Goal: Task Accomplishment & Management: Complete application form

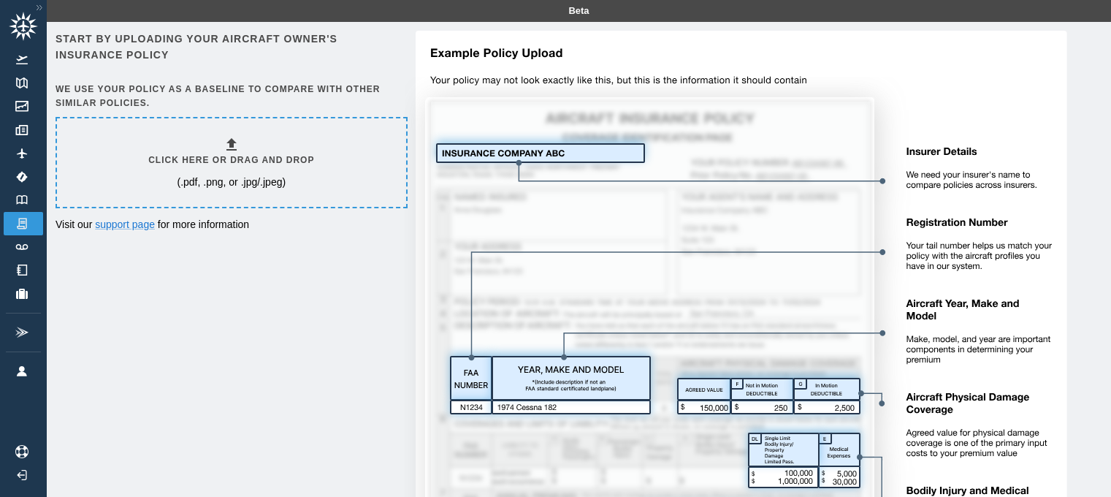
scroll to position [33, 0]
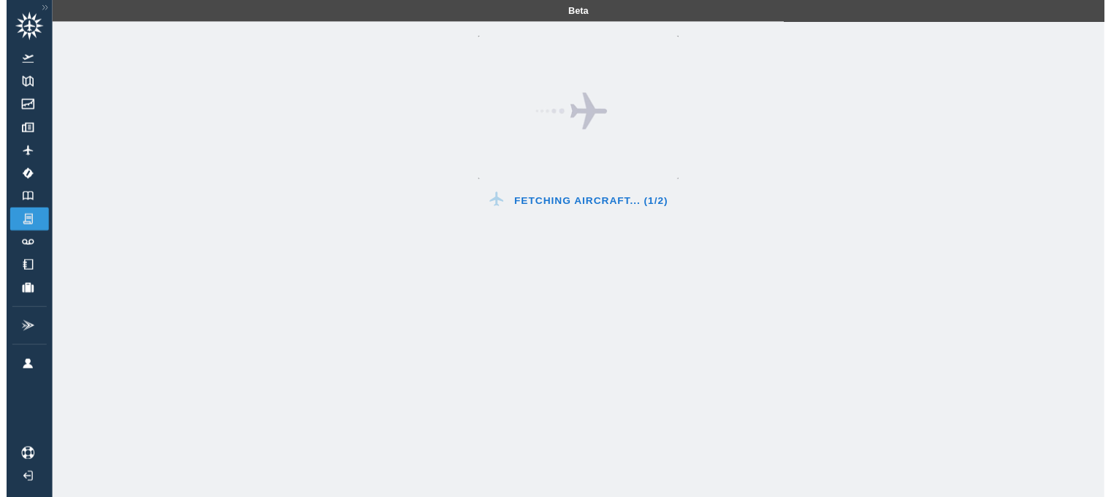
scroll to position [33, 0]
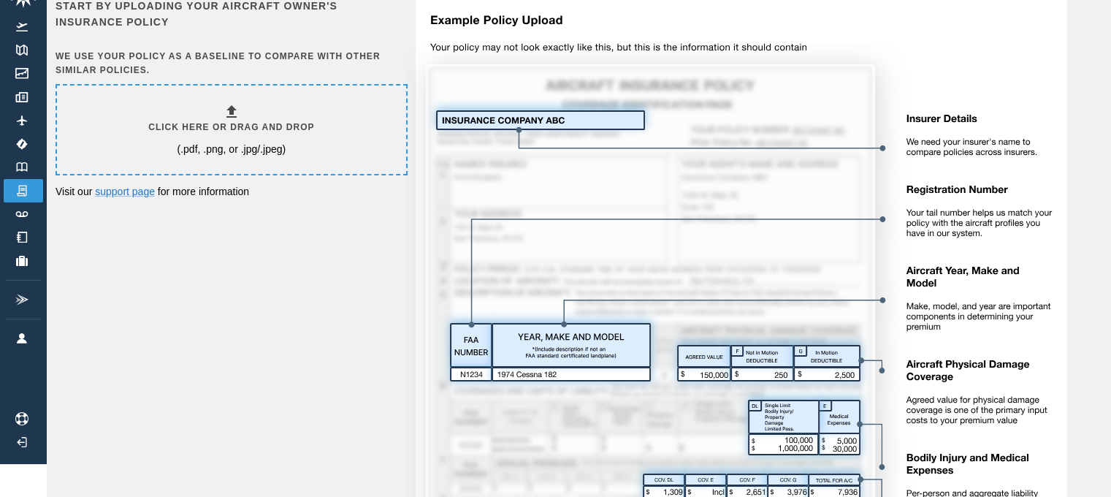
click at [263, 134] on div "Click here or drag and drop (.pdf, .png, or .jpg/.jpeg)" at bounding box center [231, 129] width 166 height 53
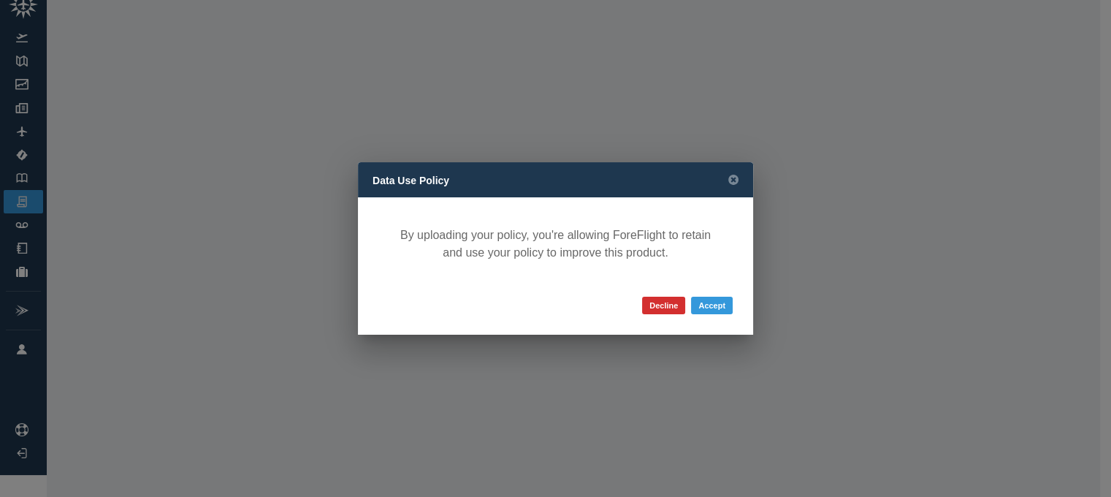
scroll to position [22, 0]
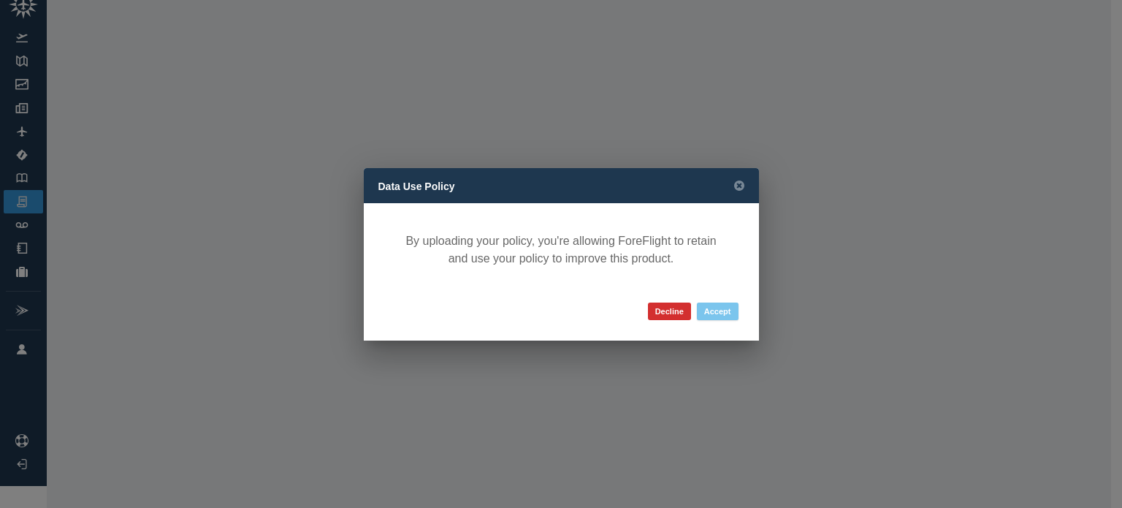
click at [721, 313] on button "Accept" at bounding box center [718, 312] width 42 height 18
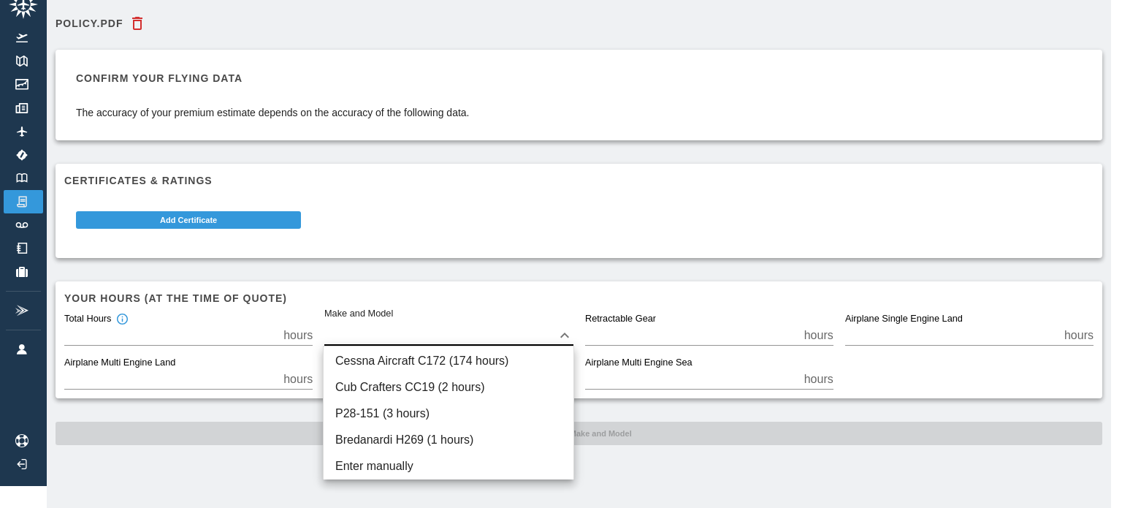
click at [570, 332] on body "Beta Policy.pdf Confirm your flying data The accuracy of your premium estimate …" at bounding box center [561, 232] width 1122 height 508
click at [570, 332] on div at bounding box center [561, 254] width 1122 height 508
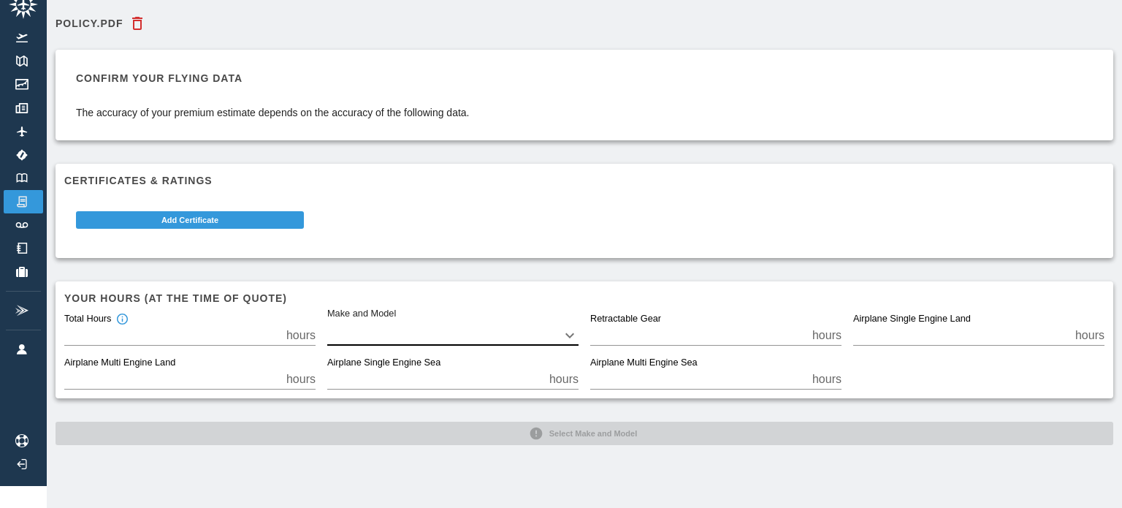
click at [570, 321] on body "Beta Policy.pdf Confirm your flying data The accuracy of your premium estimate …" at bounding box center [561, 232] width 1122 height 508
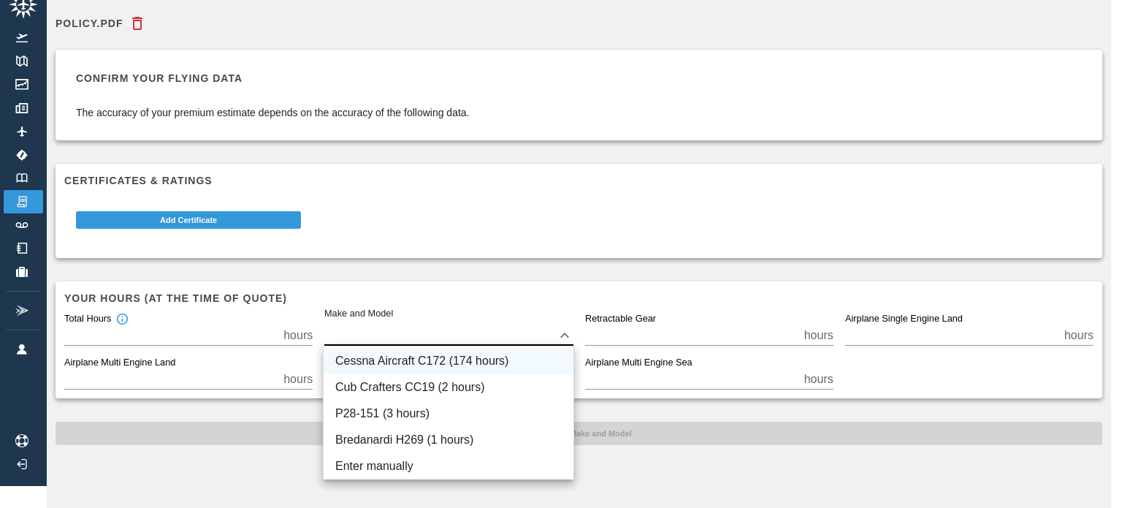
click at [495, 359] on li "Cessna Aircraft C172 (174 hours)" at bounding box center [449, 361] width 250 height 26
type input "****"
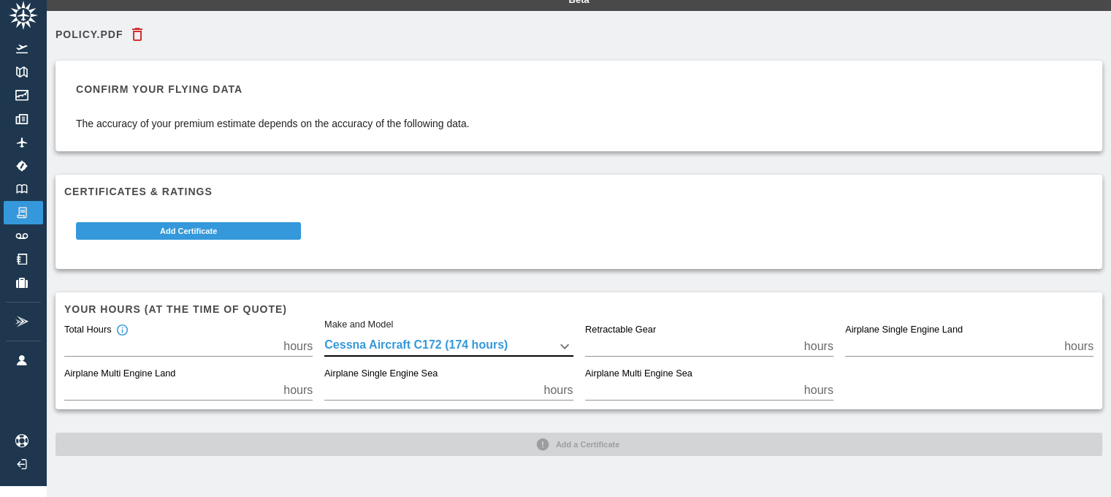
scroll to position [0, 0]
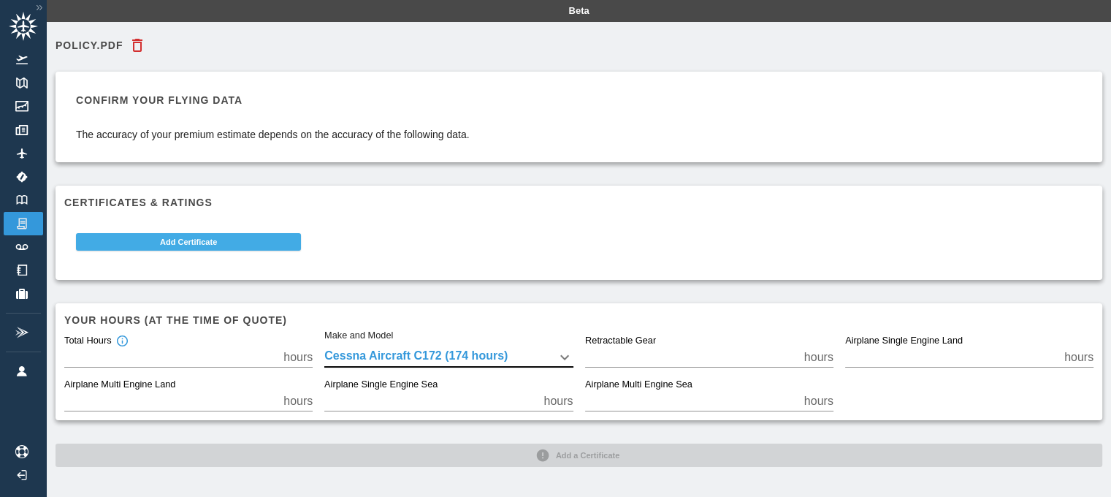
click at [232, 249] on button "Add Certificate" at bounding box center [188, 242] width 225 height 18
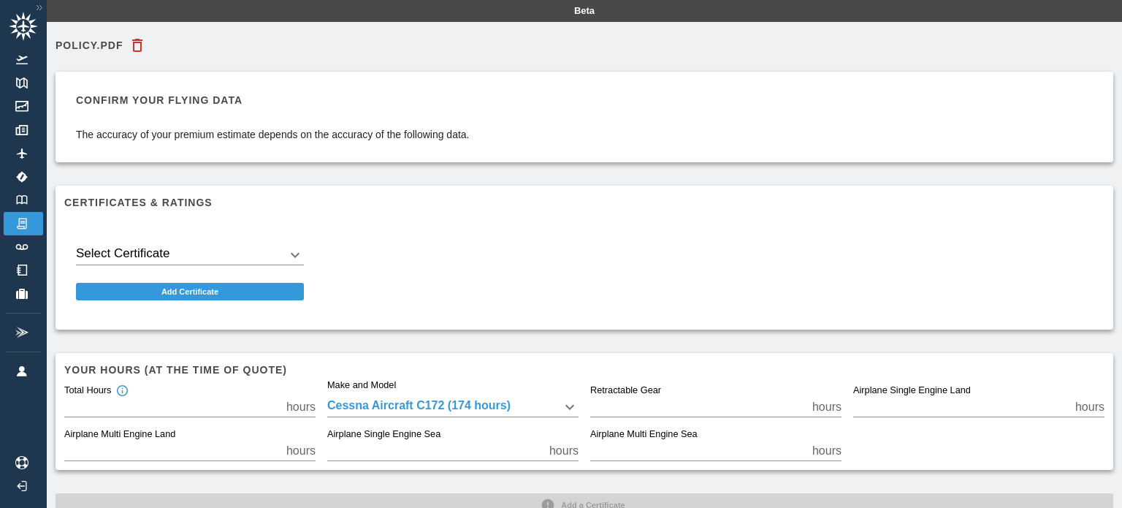
click at [231, 252] on body "Beta Policy.pdf Confirm your flying data The accuracy of your premium estimate …" at bounding box center [561, 254] width 1122 height 508
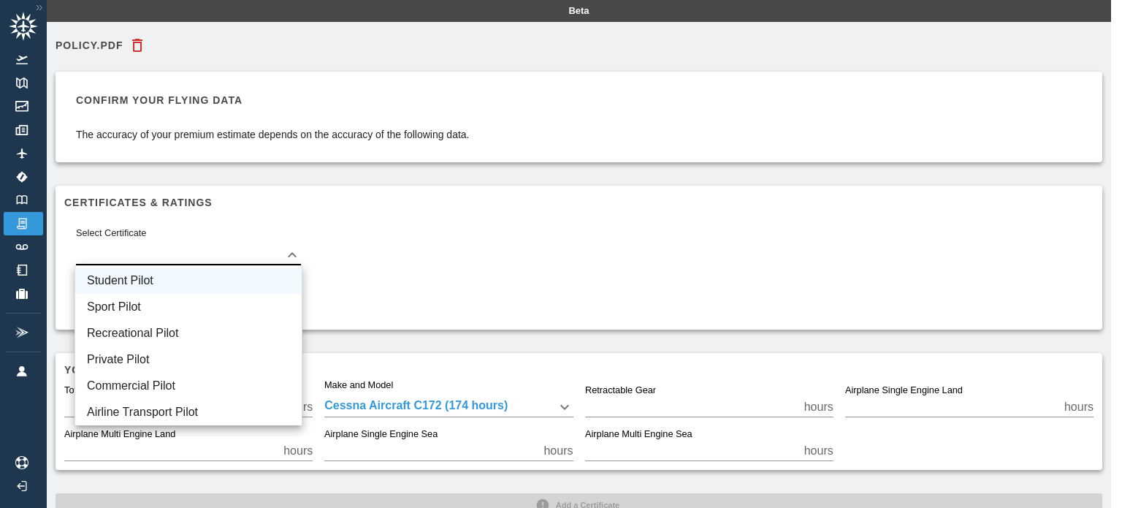
click at [187, 274] on li "Student Pilot" at bounding box center [188, 280] width 227 height 26
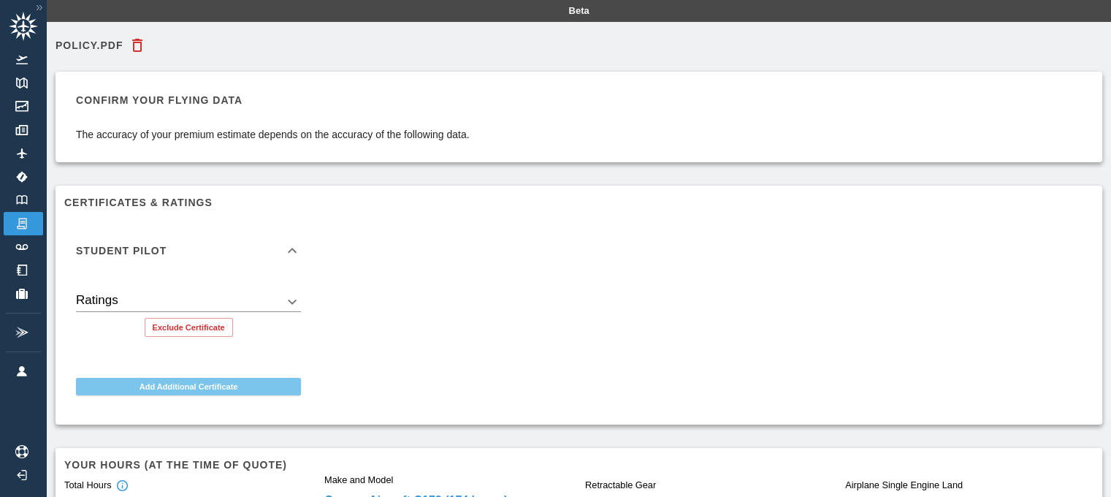
click at [208, 387] on button "Add Additional Certificate" at bounding box center [188, 387] width 225 height 18
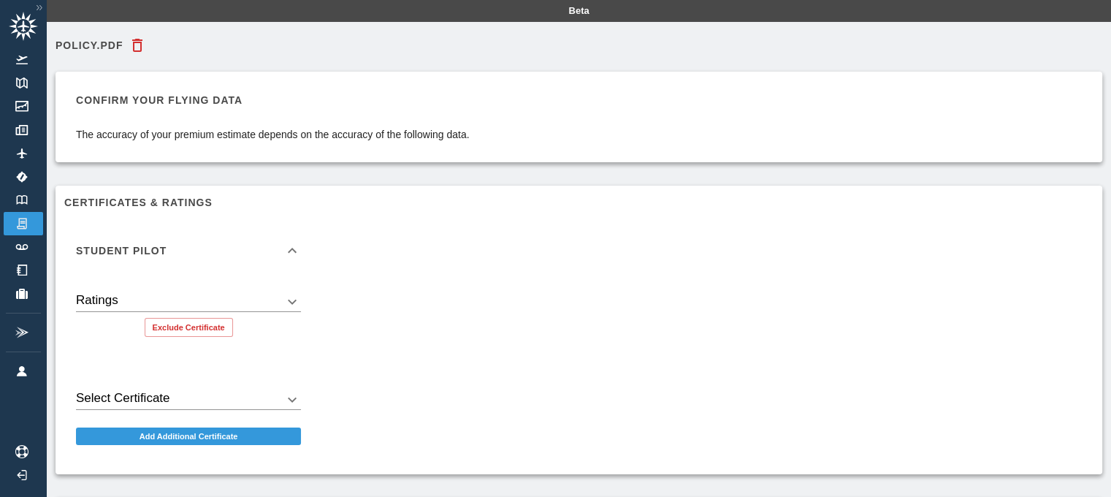
click at [418, 330] on div "Student Pilot Ratings ​ Exclude Certificate Select Certificate ​ Add Additional…" at bounding box center [573, 336] width 1041 height 259
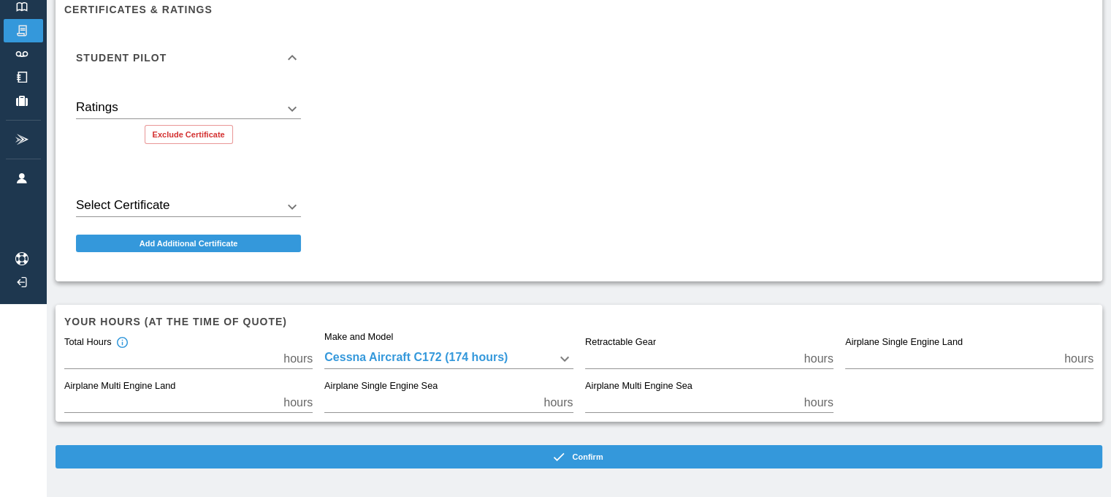
scroll to position [195, 0]
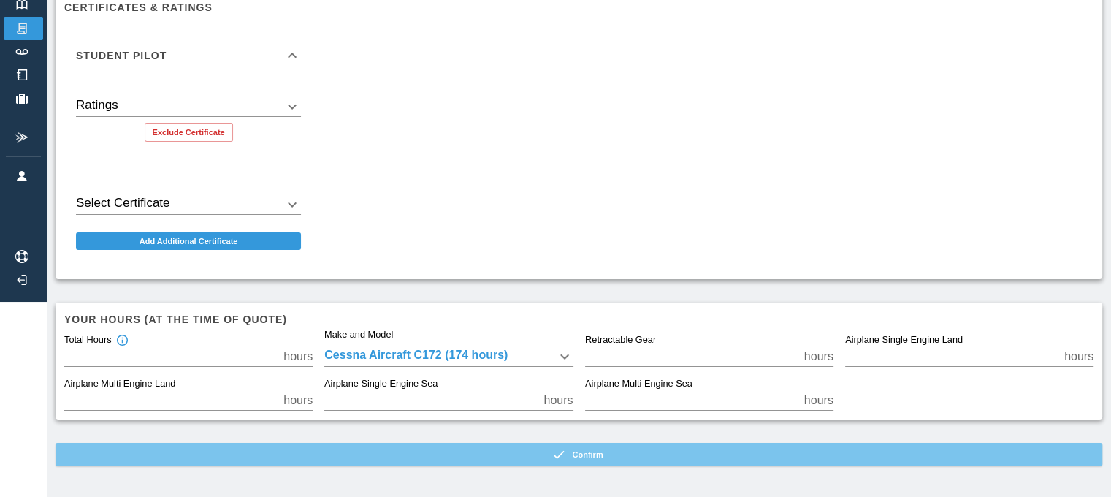
click at [602, 455] on button "Confirm" at bounding box center [579, 454] width 1047 height 23
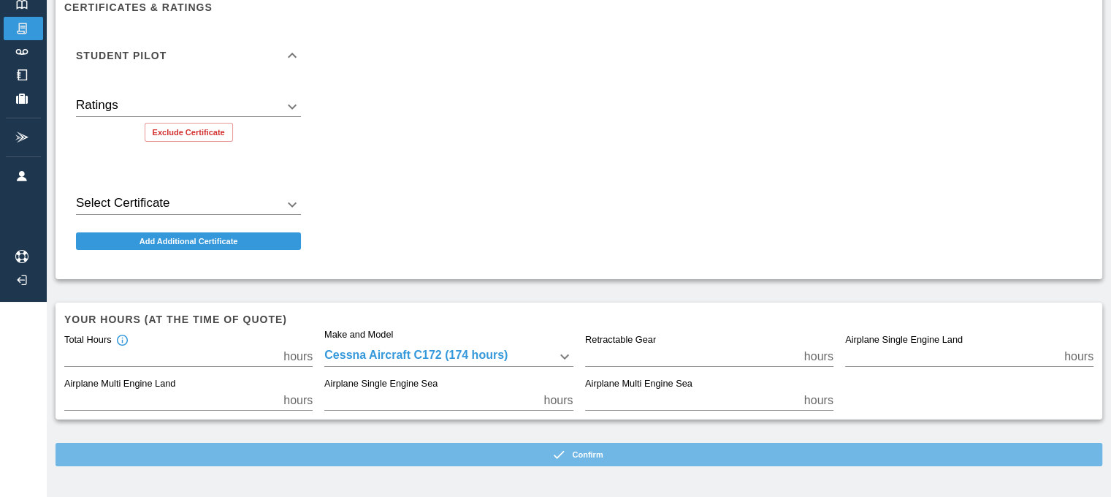
scroll to position [33, 0]
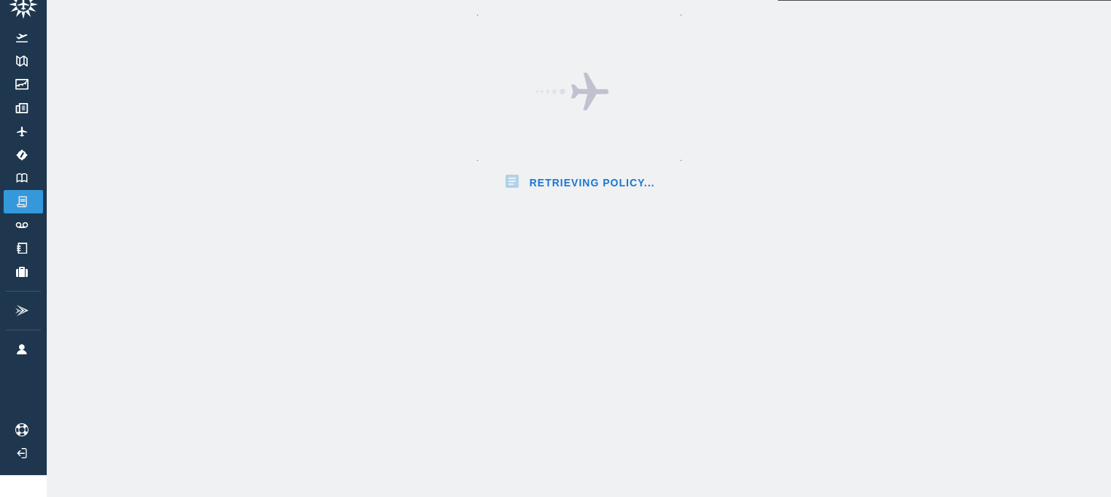
scroll to position [195, 0]
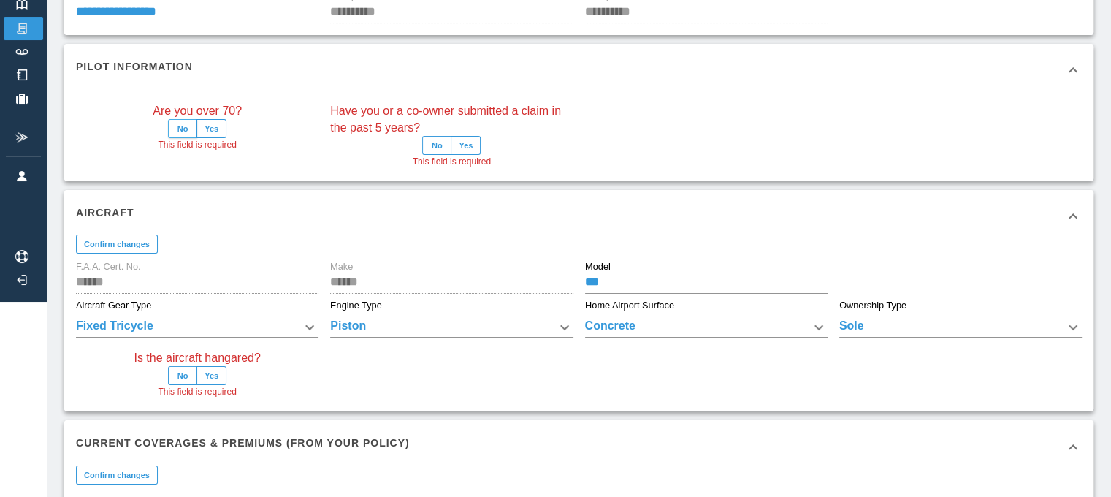
click at [184, 130] on button "No" at bounding box center [182, 128] width 29 height 19
click at [440, 145] on button "No" at bounding box center [436, 145] width 29 height 19
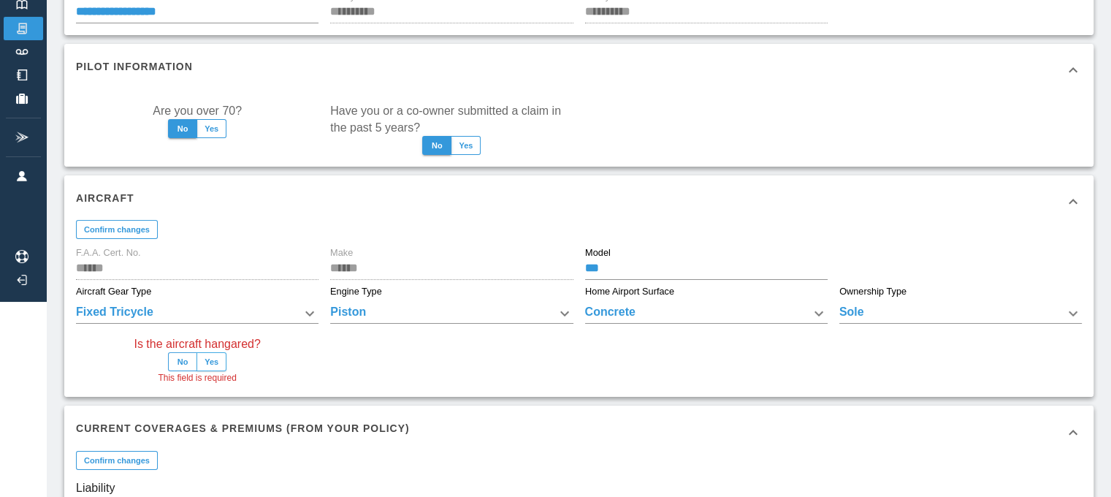
click at [216, 359] on button "Yes" at bounding box center [212, 361] width 30 height 19
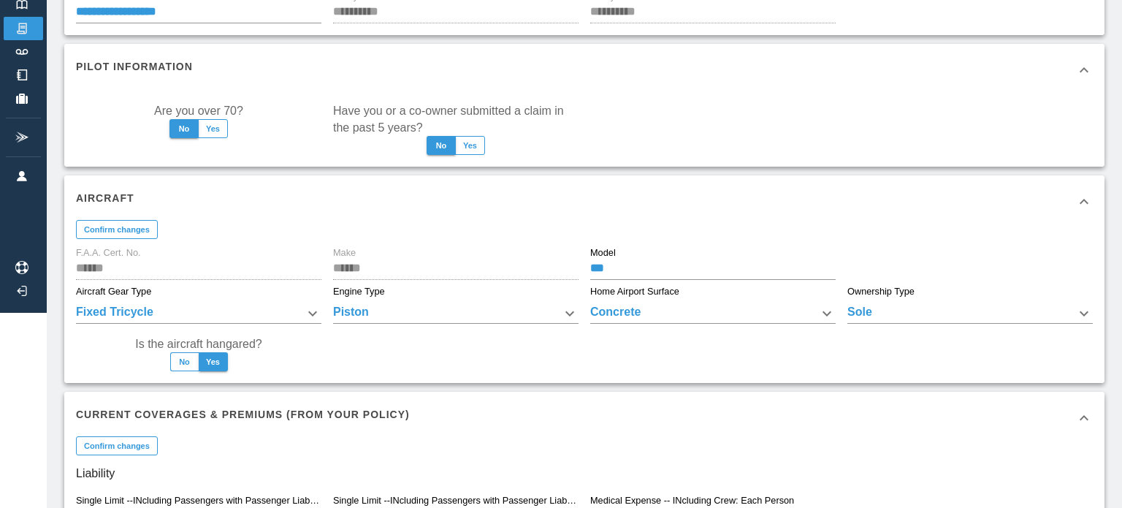
click at [1020, 313] on body "**********" at bounding box center [561, 59] width 1122 height 508
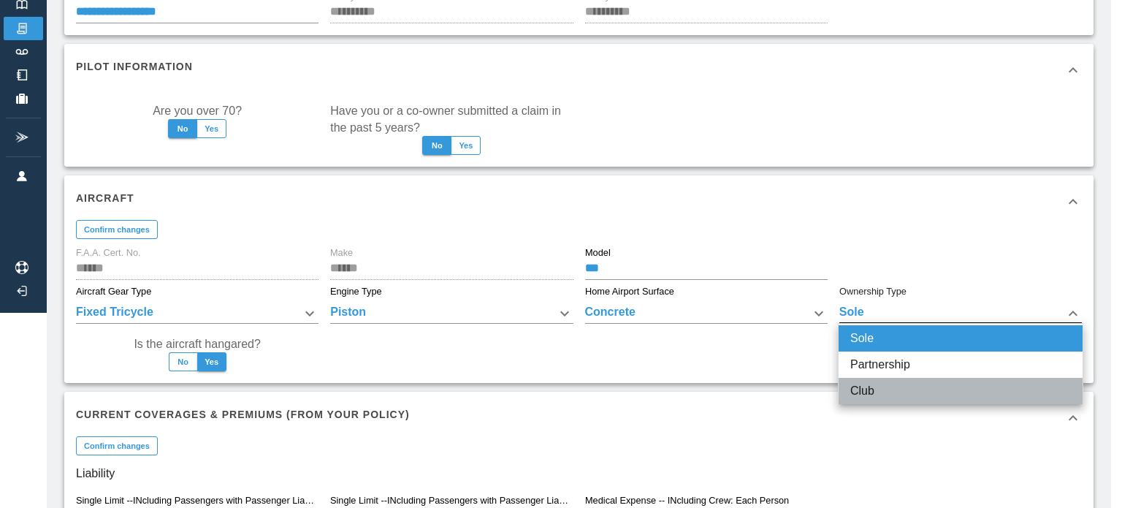
click at [889, 390] on li "Club" at bounding box center [961, 391] width 244 height 26
type input "****"
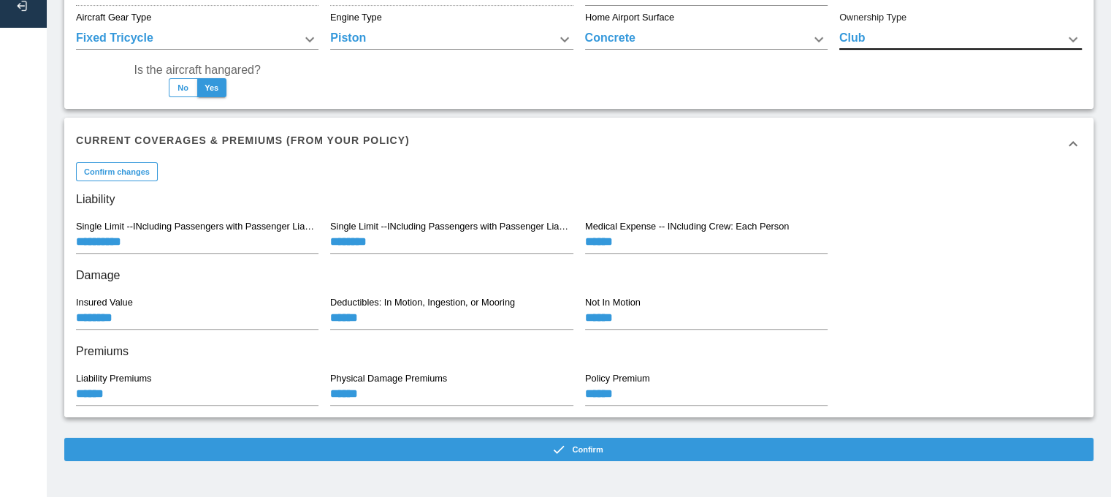
scroll to position [473, 0]
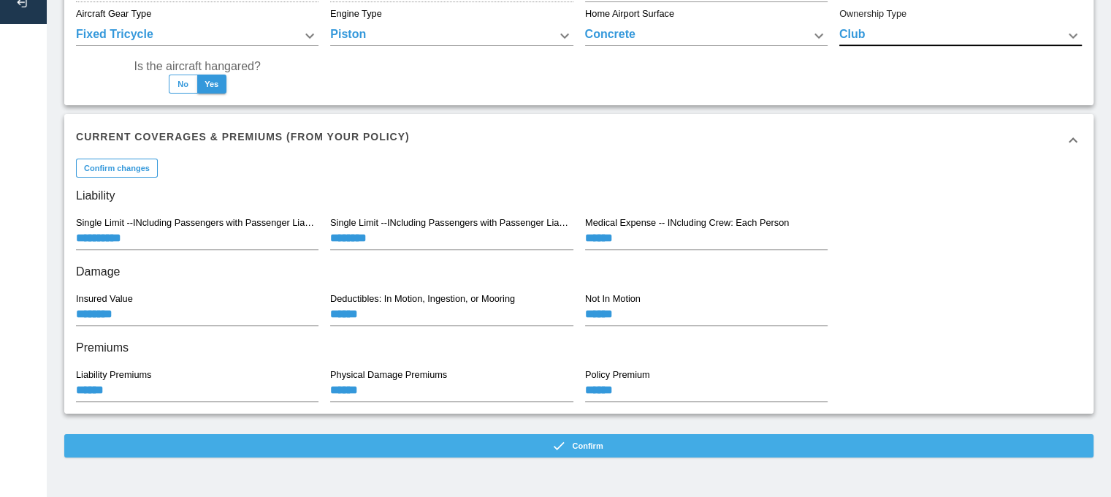
click at [561, 440] on icon "button" at bounding box center [559, 445] width 15 height 15
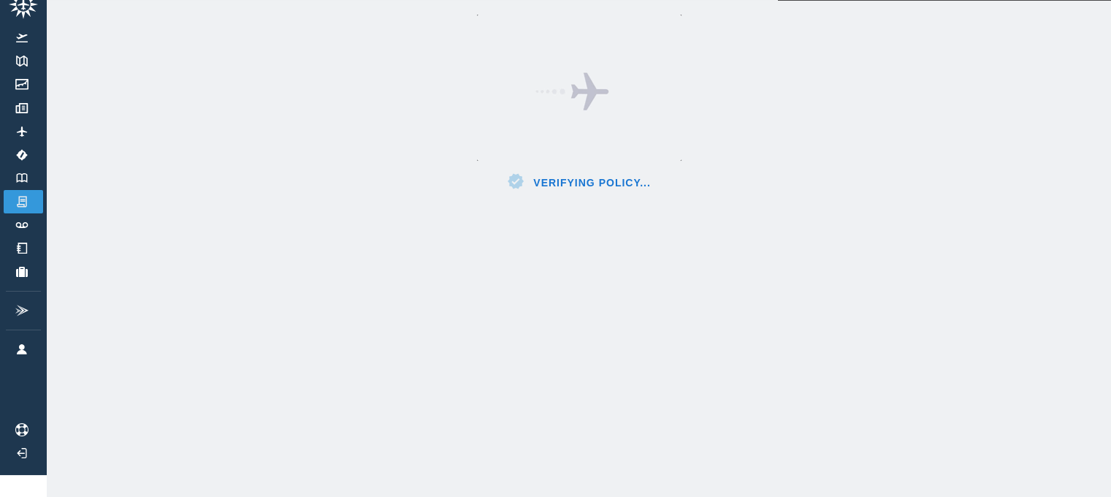
scroll to position [33, 0]
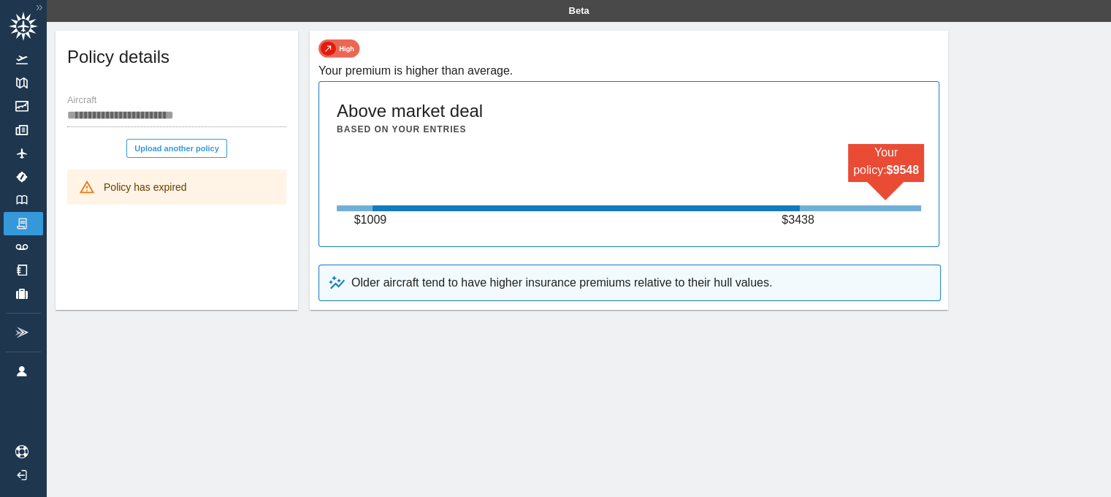
click at [183, 216] on div "**********" at bounding box center [177, 152] width 243 height 127
click at [148, 146] on button "Upload another policy" at bounding box center [176, 148] width 101 height 19
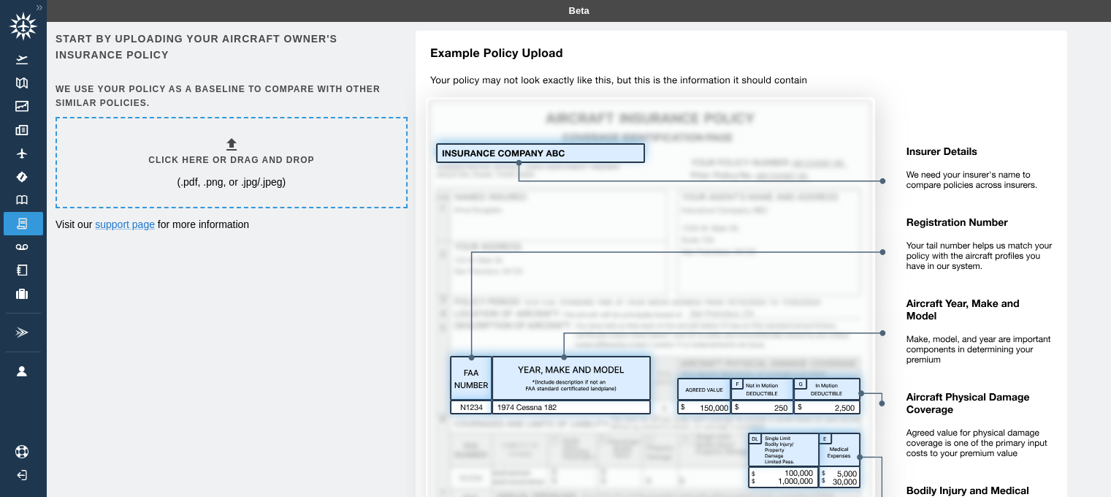
click at [246, 153] on h6 "Click here or drag and drop" at bounding box center [231, 160] width 166 height 14
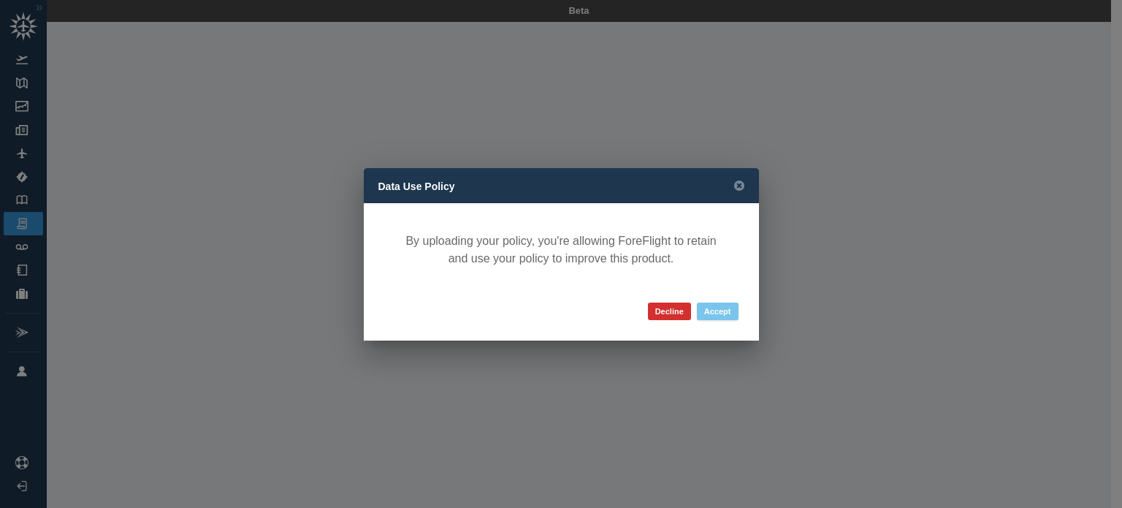
click at [715, 310] on button "Accept" at bounding box center [718, 312] width 42 height 18
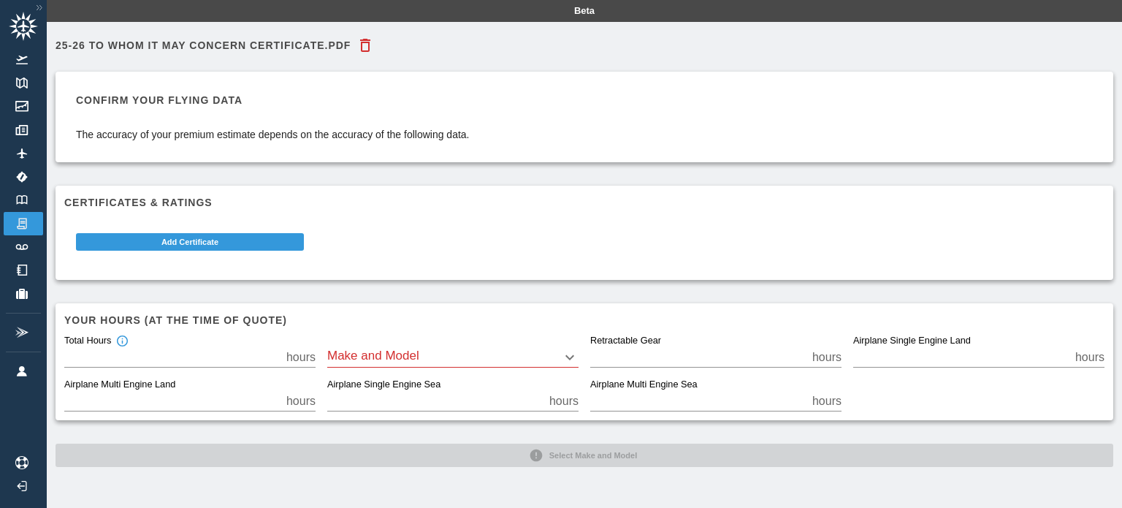
click at [495, 359] on body "Beta 25-26 To Whom It May Concern Certificate.pdf Confirm your flying data The …" at bounding box center [561, 254] width 1122 height 508
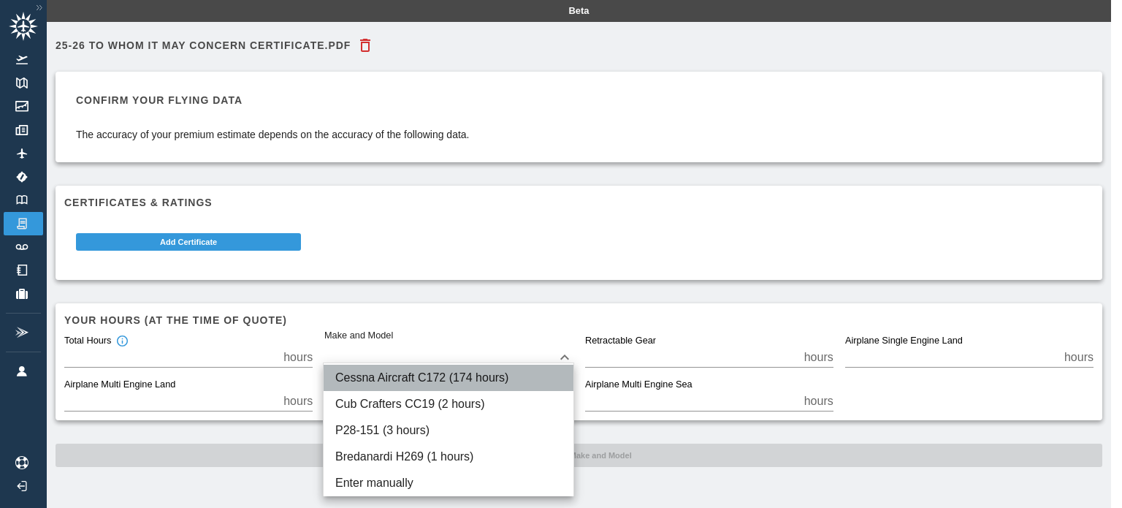
click at [474, 380] on li "Cessna Aircraft C172 (174 hours)" at bounding box center [449, 378] width 250 height 26
type input "****"
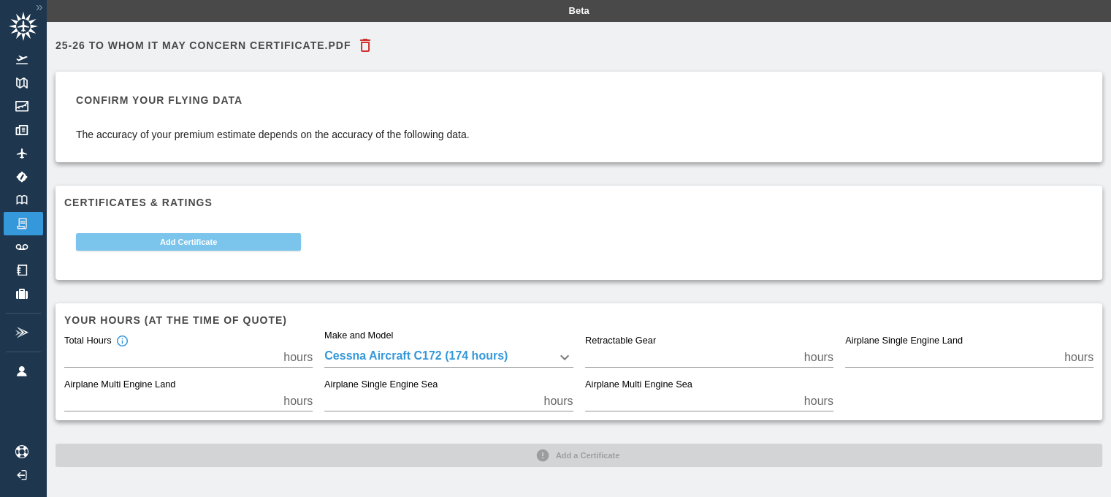
click at [246, 240] on button "Add Certificate" at bounding box center [188, 242] width 225 height 18
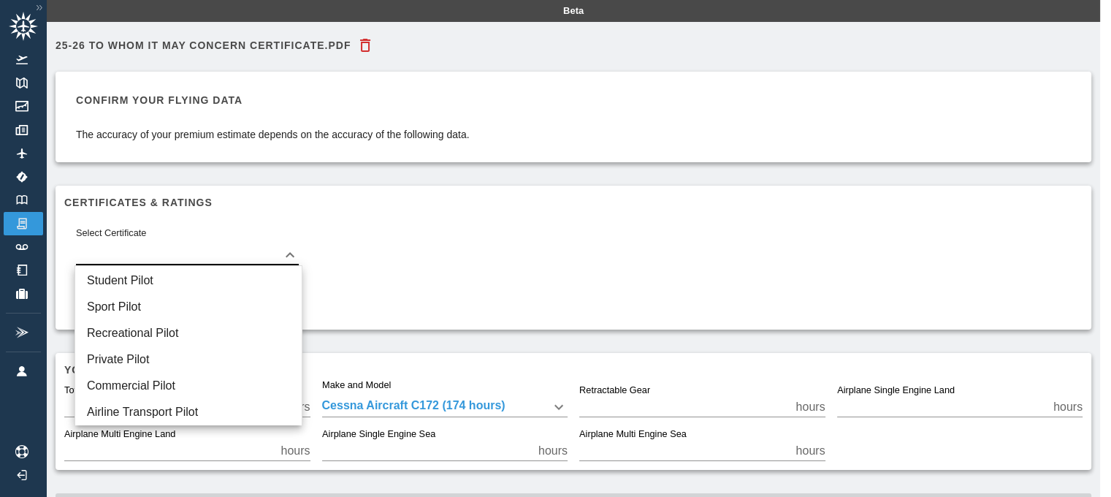
click at [253, 251] on body "Beta 25-26 To Whom It May Concern Certificate.pdf Confirm your flying data The …" at bounding box center [555, 248] width 1111 height 497
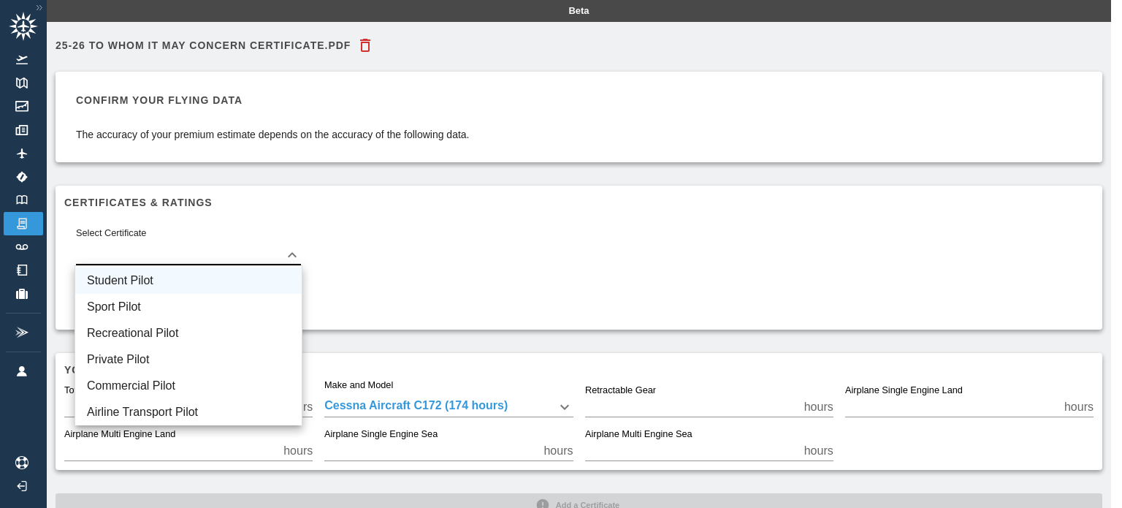
click at [188, 277] on li "Student Pilot" at bounding box center [188, 280] width 227 height 26
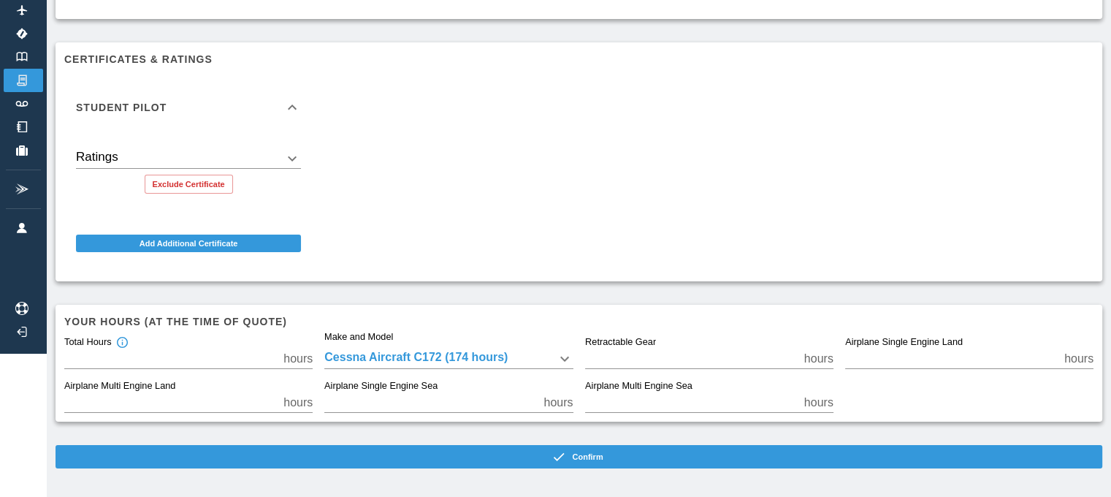
scroll to position [145, 0]
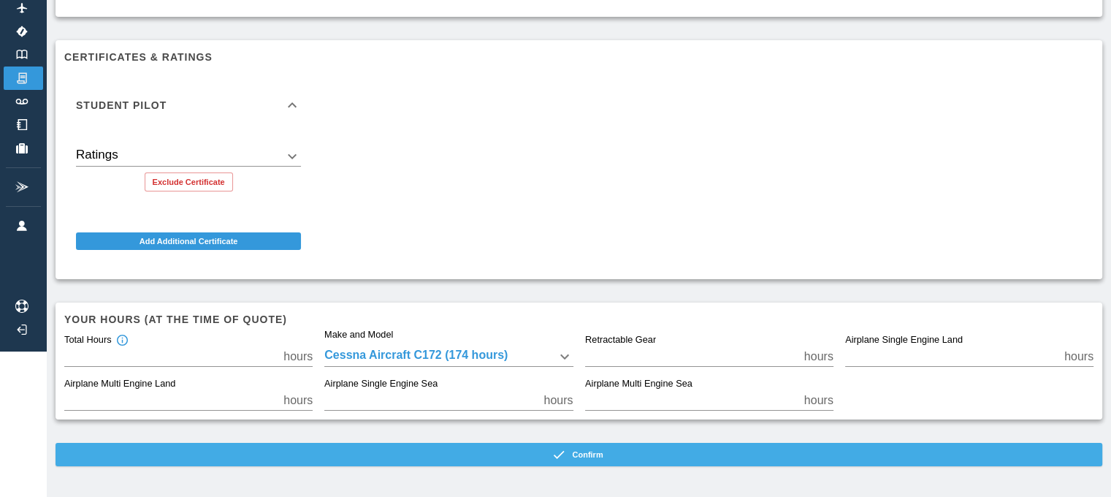
click at [593, 459] on button "Confirm" at bounding box center [579, 454] width 1047 height 23
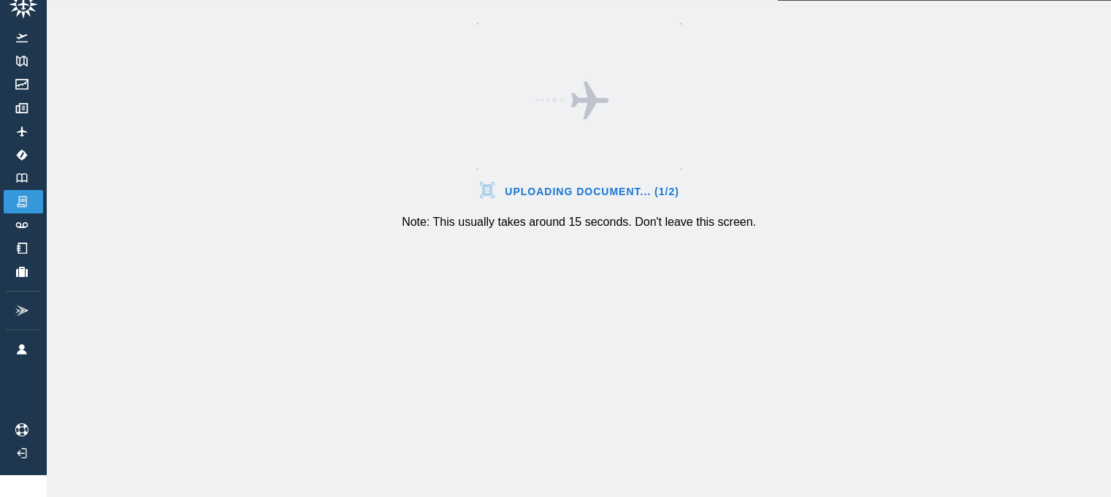
scroll to position [33, 0]
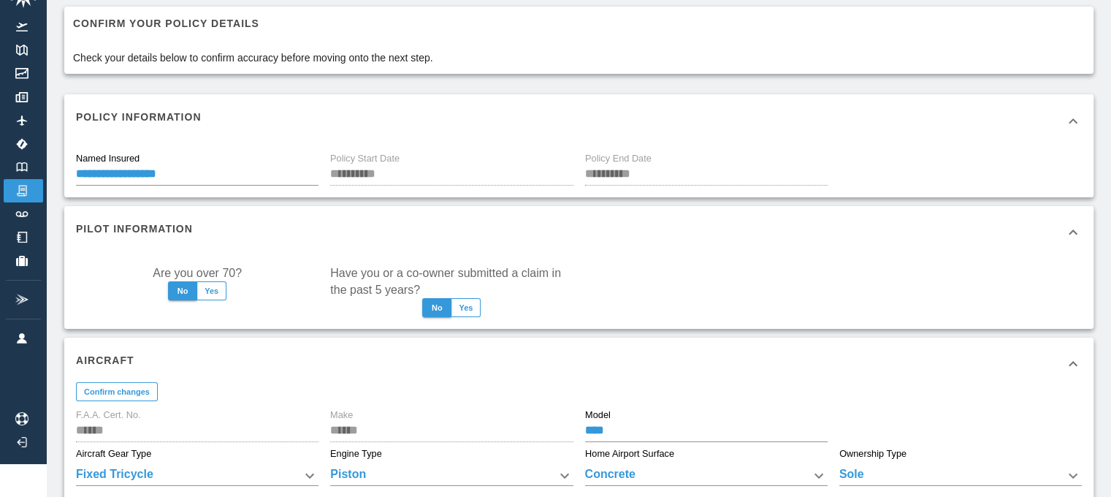
scroll to position [145, 0]
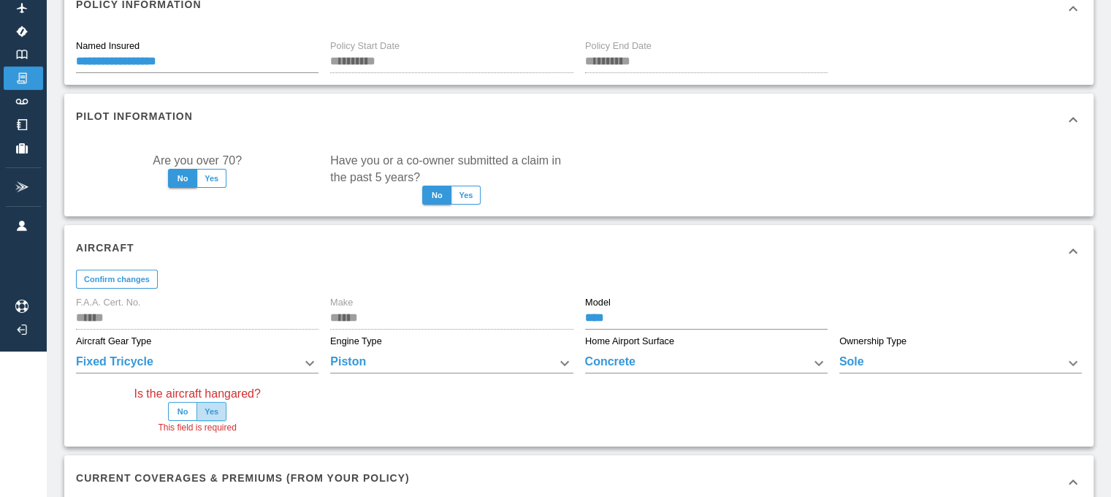
click at [224, 407] on button "Yes" at bounding box center [212, 411] width 30 height 19
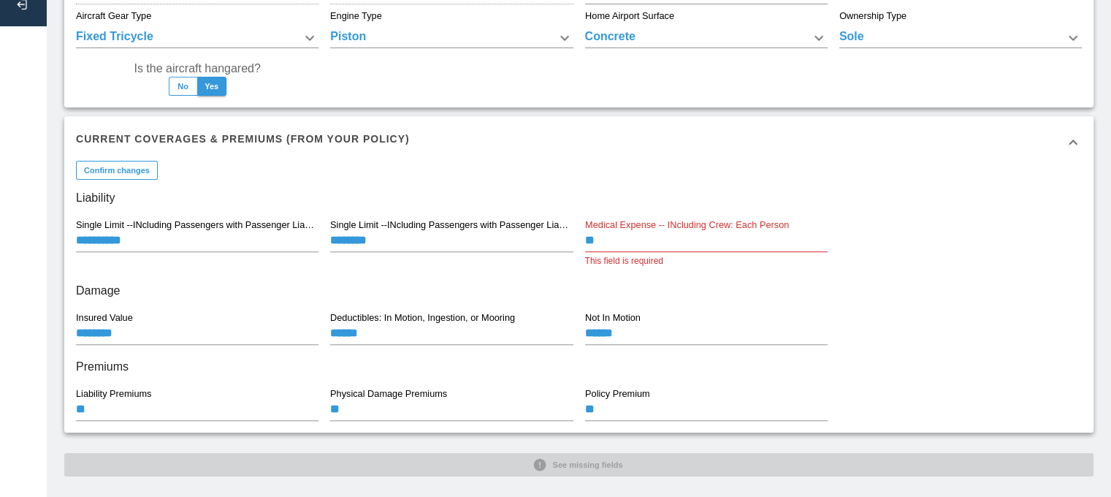
scroll to position [489, 0]
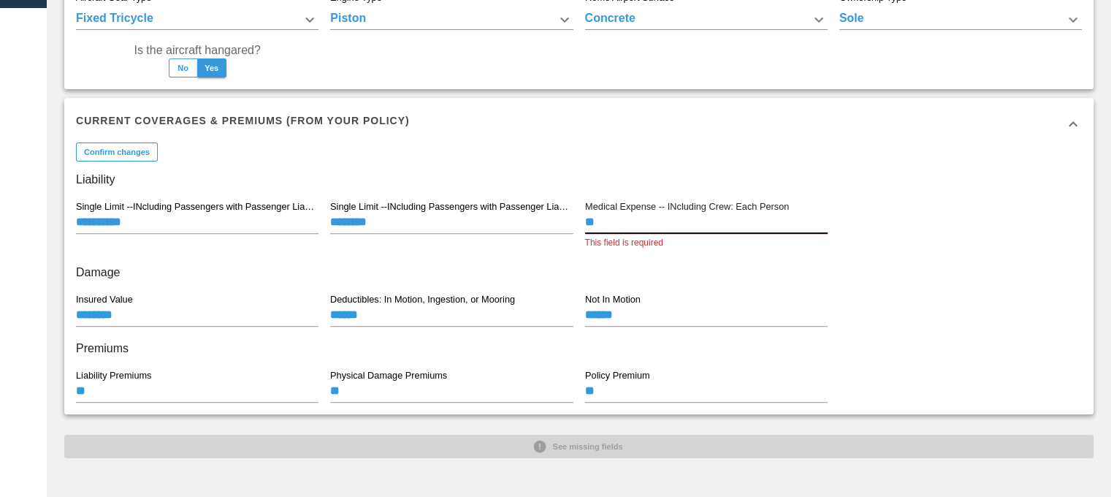
click at [734, 227] on input "**" at bounding box center [706, 223] width 243 height 20
click at [655, 224] on input "**" at bounding box center [706, 223] width 243 height 20
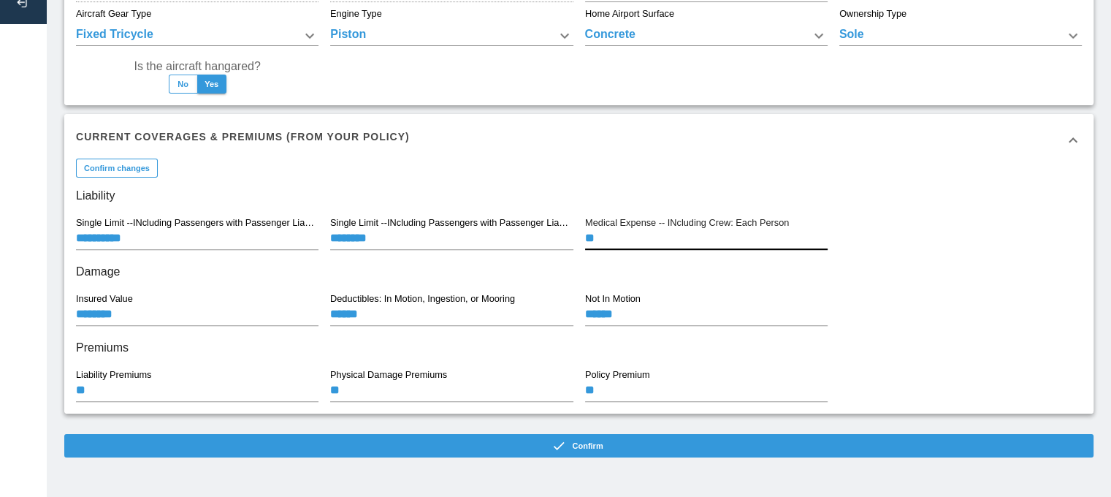
scroll to position [473, 0]
type input "*******"
click at [766, 187] on h6 "Liability" at bounding box center [579, 196] width 1006 height 20
click at [553, 443] on button "Confirm" at bounding box center [579, 445] width 1030 height 23
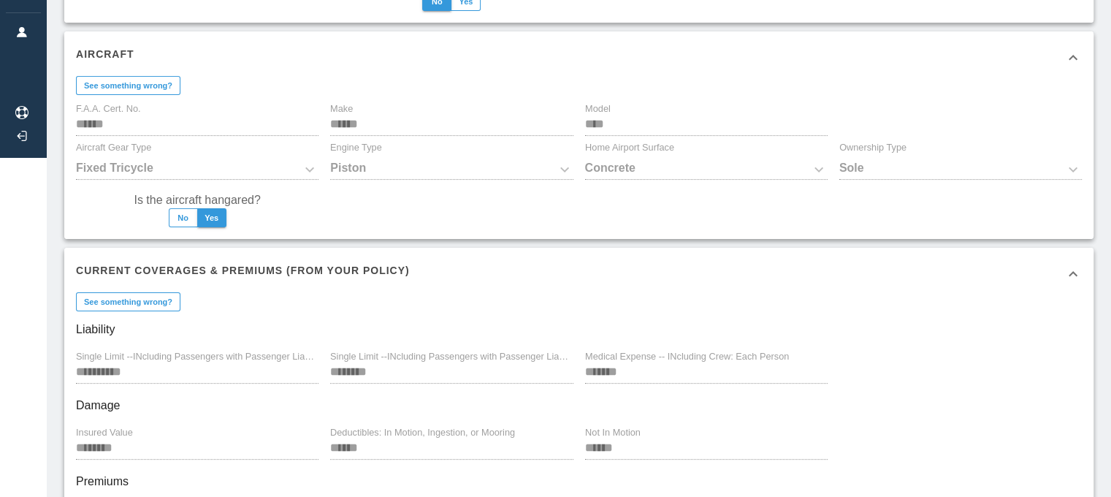
scroll to position [365, 0]
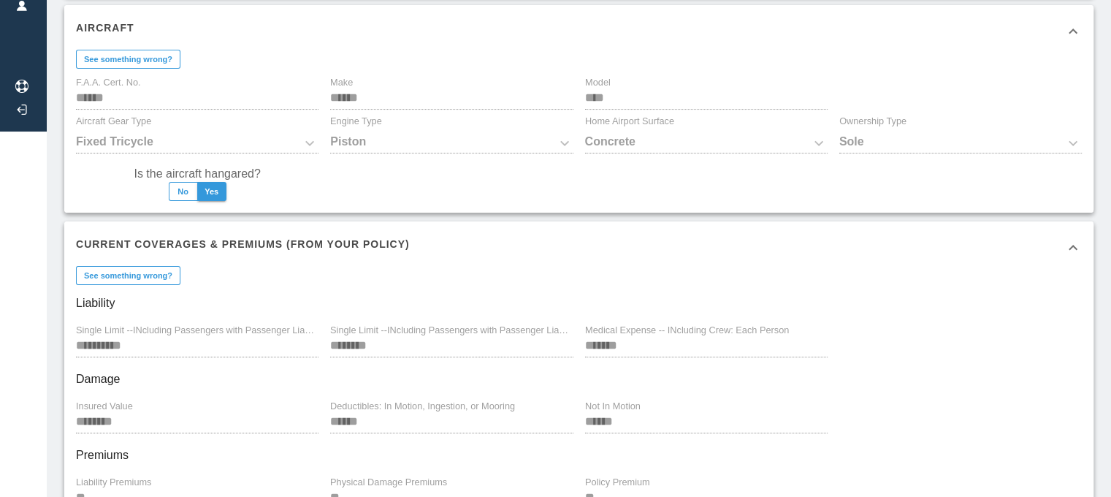
click at [882, 134] on div "Sole" at bounding box center [961, 143] width 243 height 20
click at [880, 140] on div "Sole" at bounding box center [961, 143] width 243 height 20
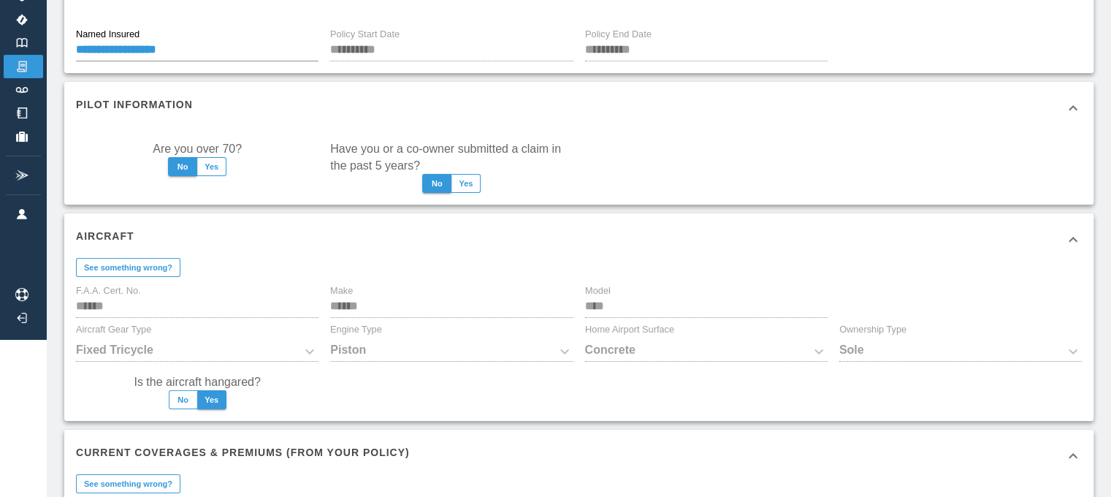
scroll to position [0, 0]
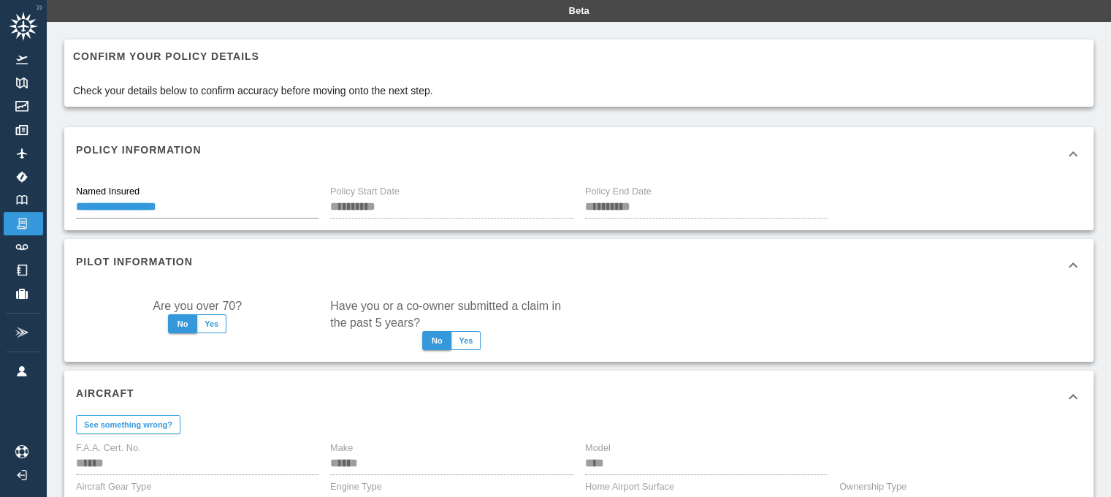
click at [134, 417] on button "See something wrong?" at bounding box center [128, 424] width 104 height 19
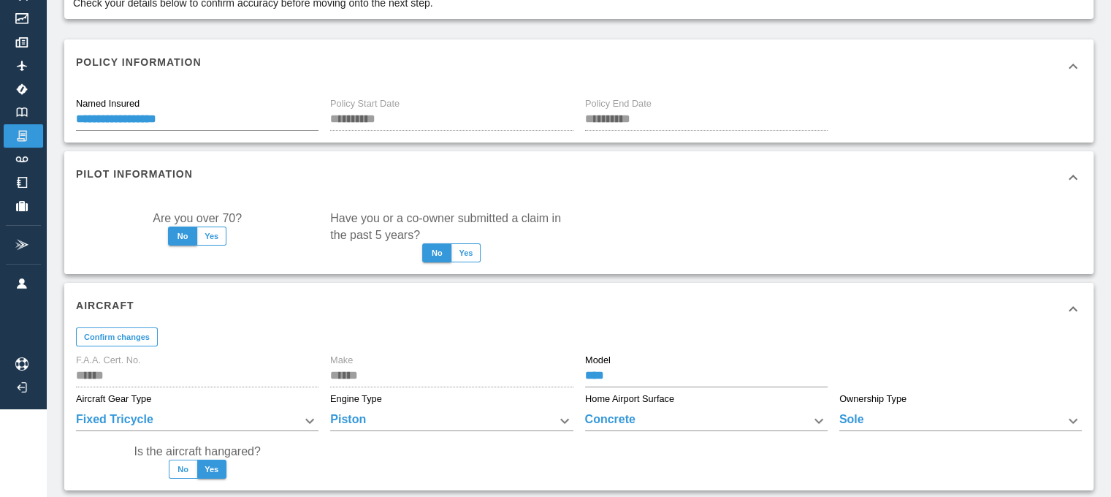
scroll to position [219, 0]
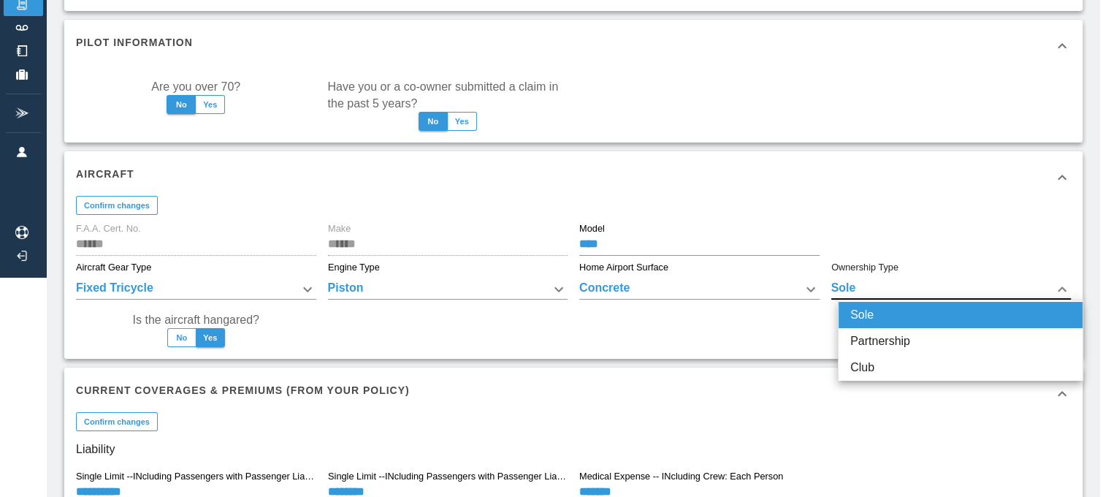
click at [886, 278] on body "**********" at bounding box center [555, 29] width 1111 height 497
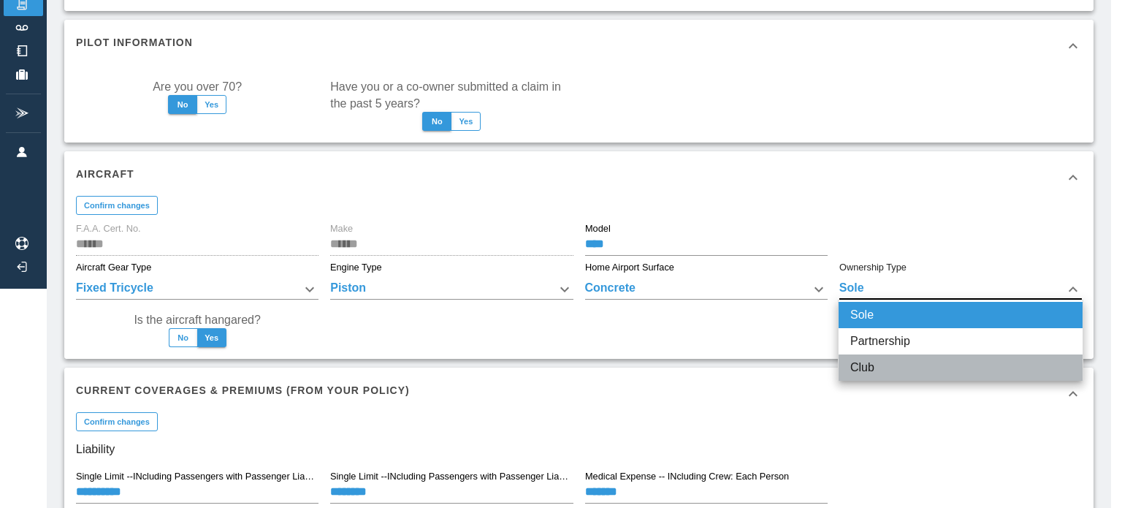
click at [871, 368] on li "Club" at bounding box center [961, 367] width 244 height 26
type input "****"
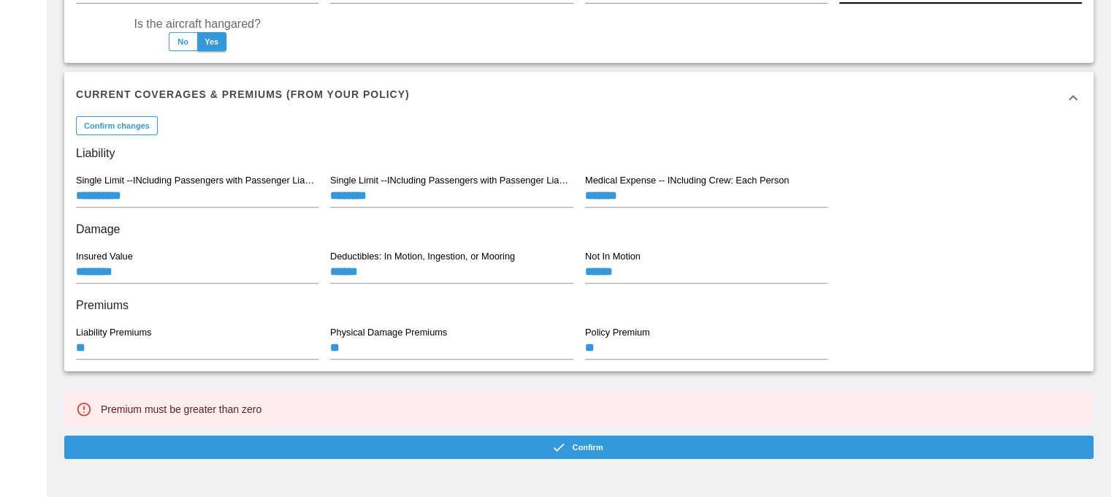
scroll to position [517, 0]
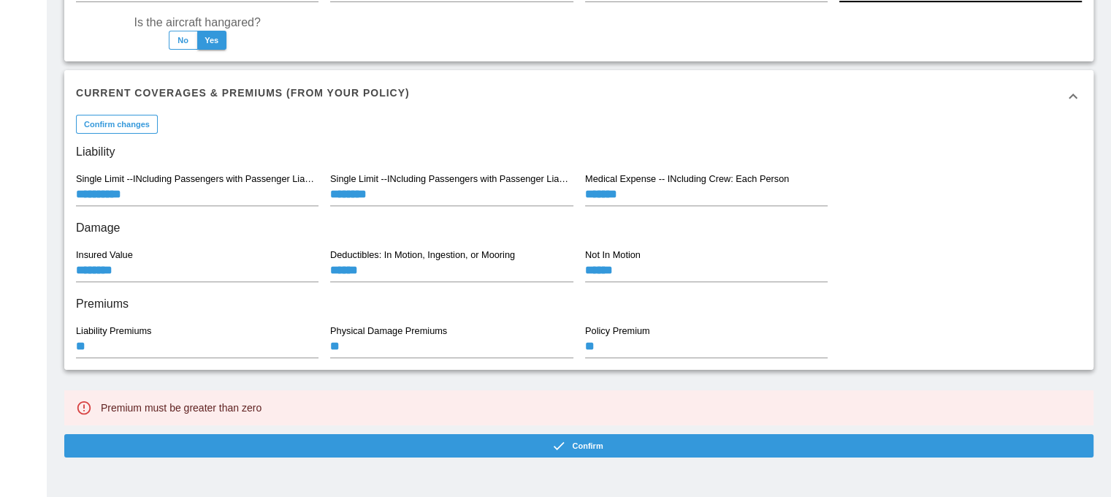
click at [635, 341] on input "**" at bounding box center [706, 348] width 243 height 20
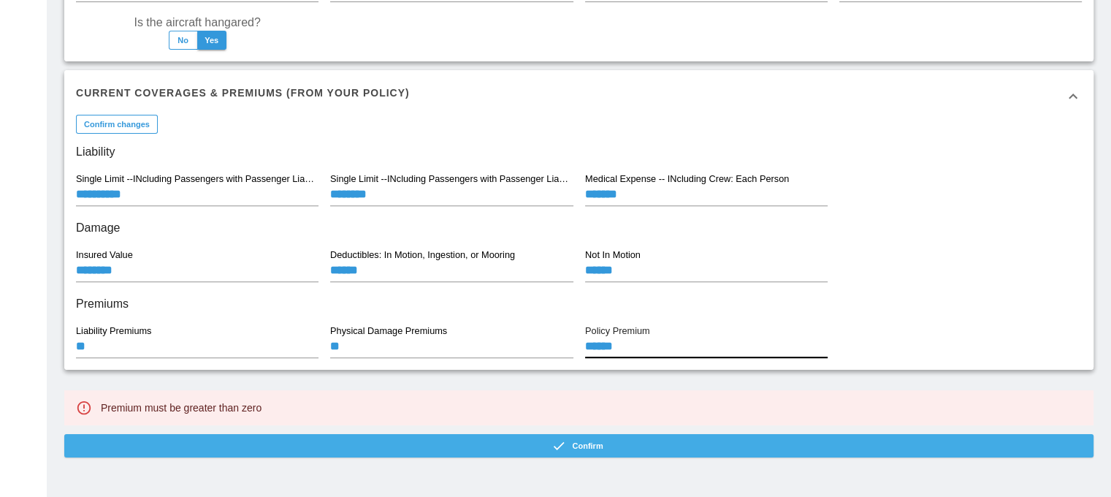
type input "******"
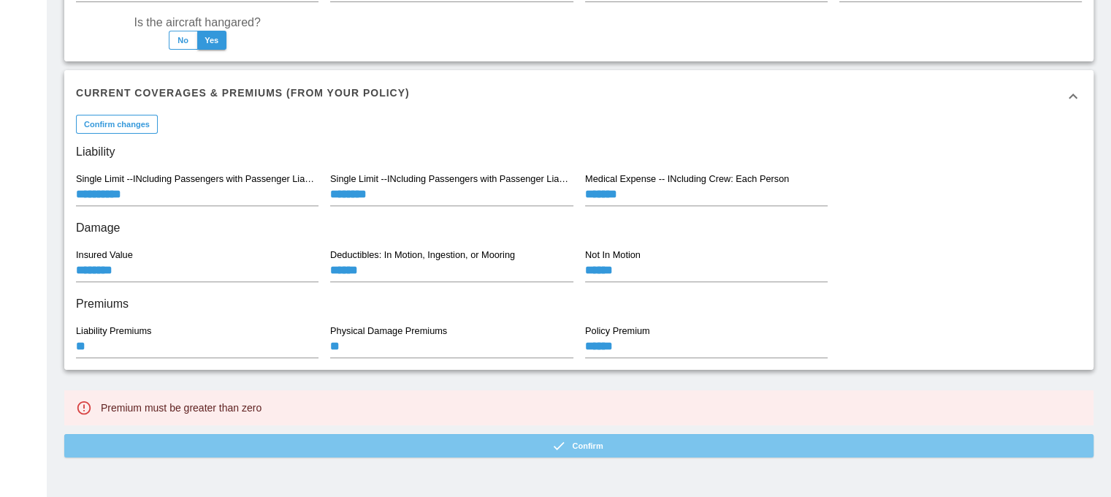
click at [585, 446] on button "Confirm" at bounding box center [579, 445] width 1030 height 23
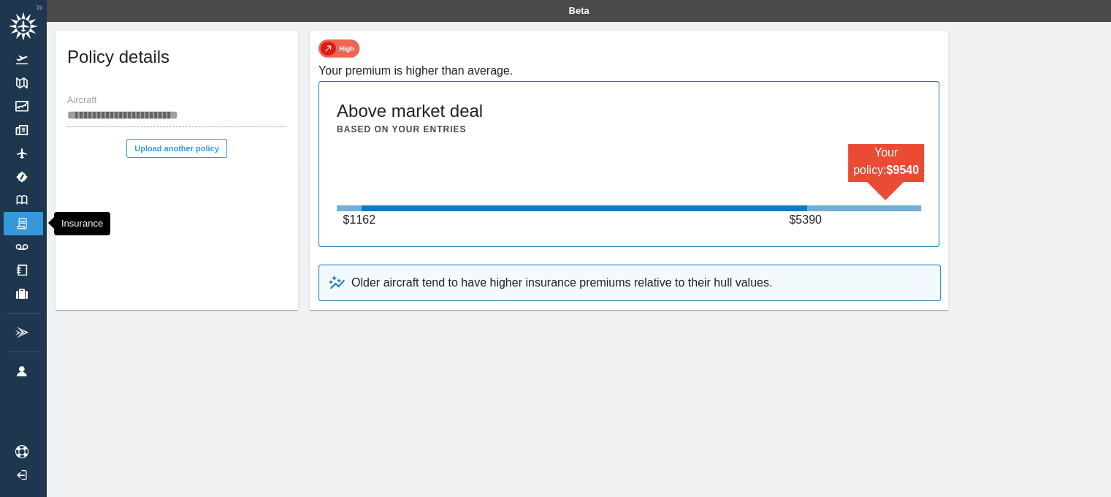
click at [20, 222] on img at bounding box center [22, 223] width 16 height 13
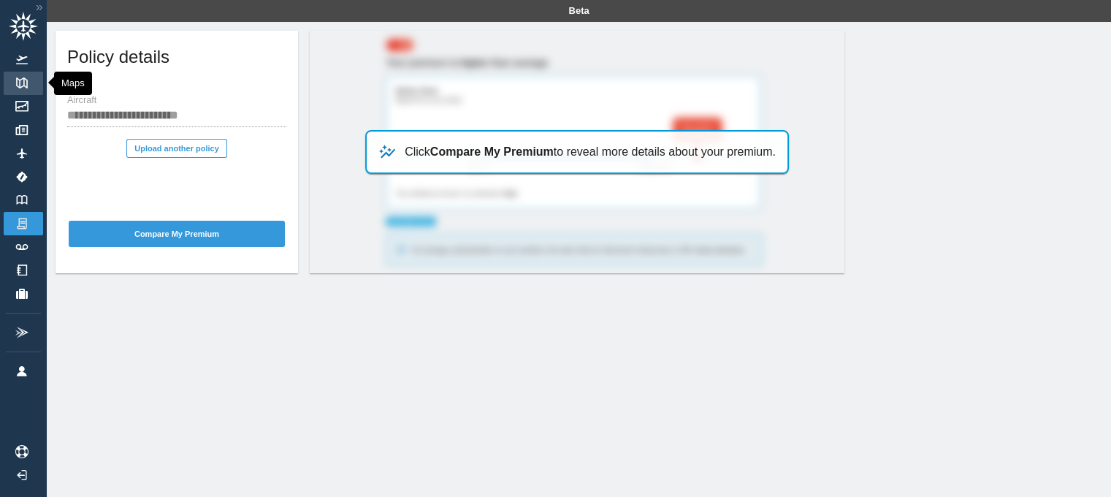
click at [20, 80] on img at bounding box center [22, 82] width 16 height 11
